Goal: Information Seeking & Learning: Check status

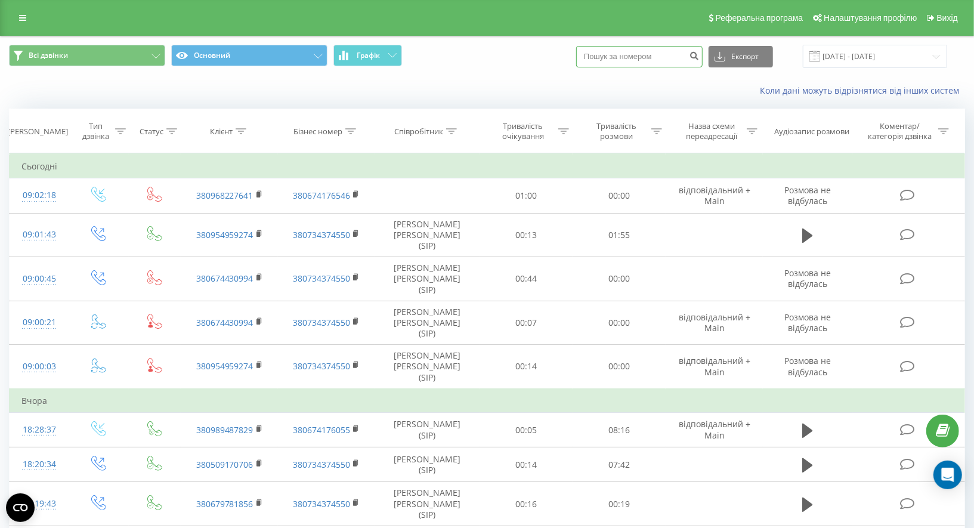
click at [639, 54] on input at bounding box center [639, 56] width 126 height 21
paste input "380968227641"
type input "380968227641"
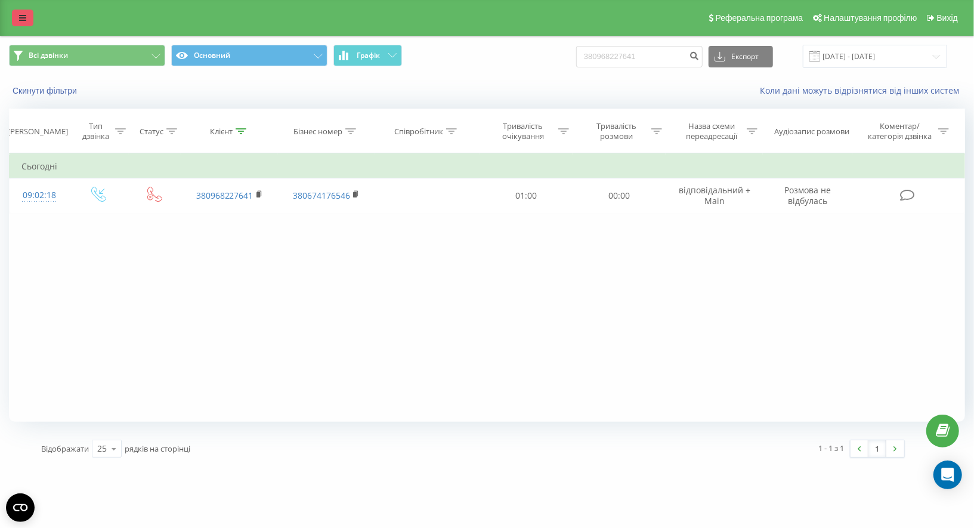
click at [14, 18] on link at bounding box center [22, 18] width 21 height 17
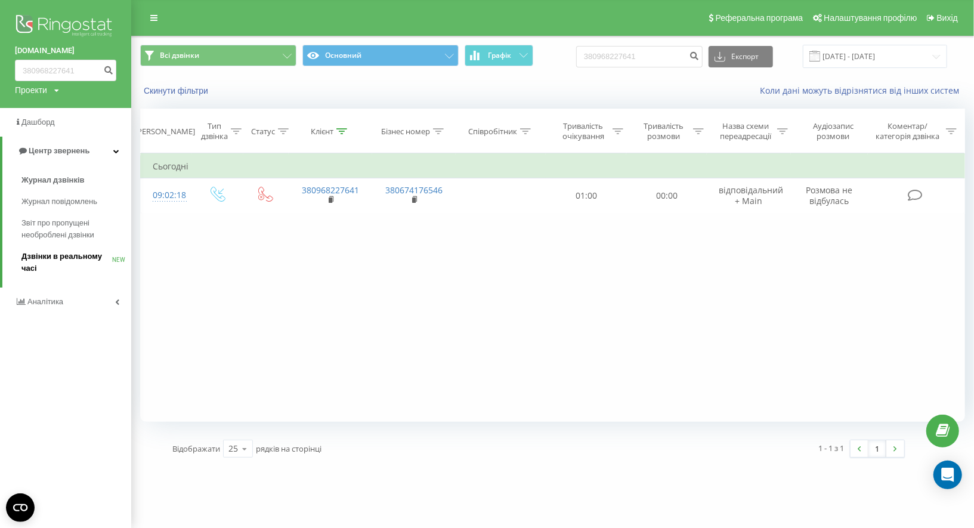
click at [72, 252] on span "Дзвінки в реальному часі" at bounding box center [66, 263] width 91 height 24
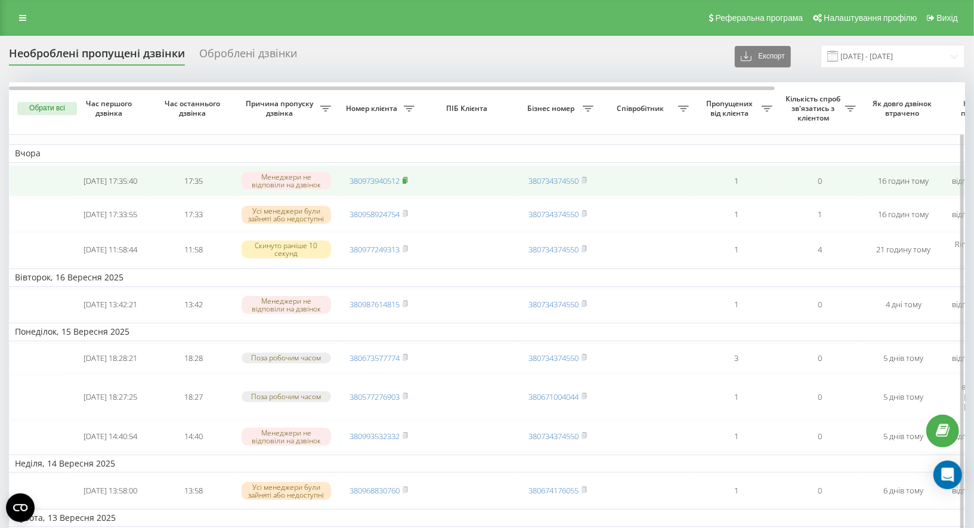
click at [407, 177] on icon at bounding box center [405, 179] width 4 height 5
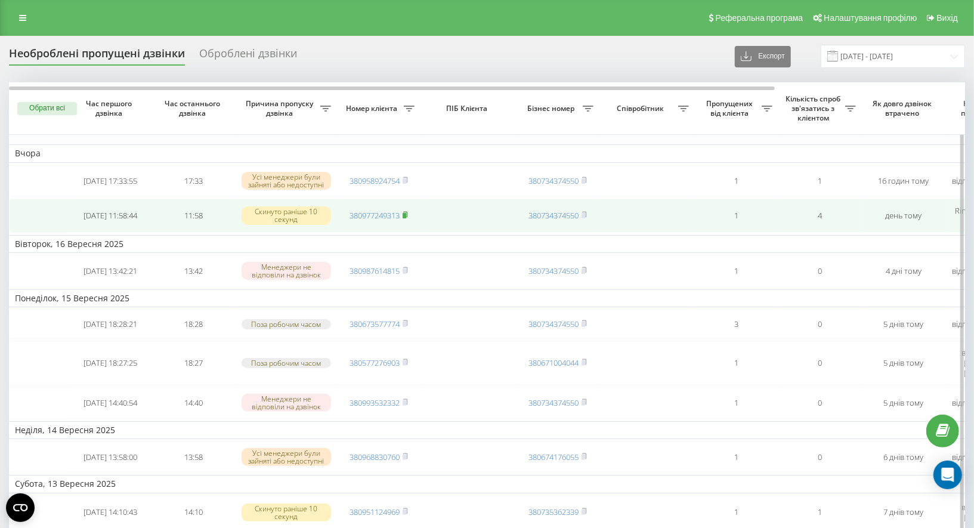
click at [406, 217] on rect at bounding box center [405, 215] width 4 height 5
